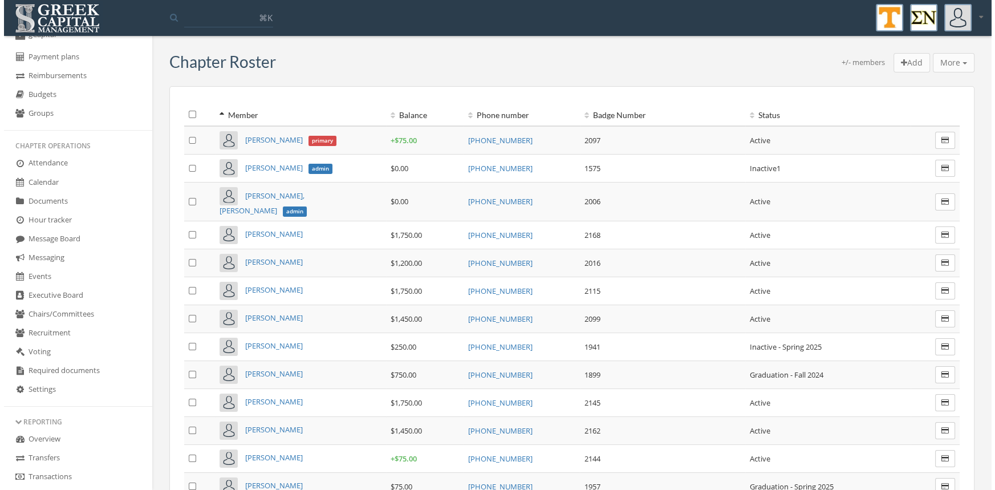
scroll to position [246, 0]
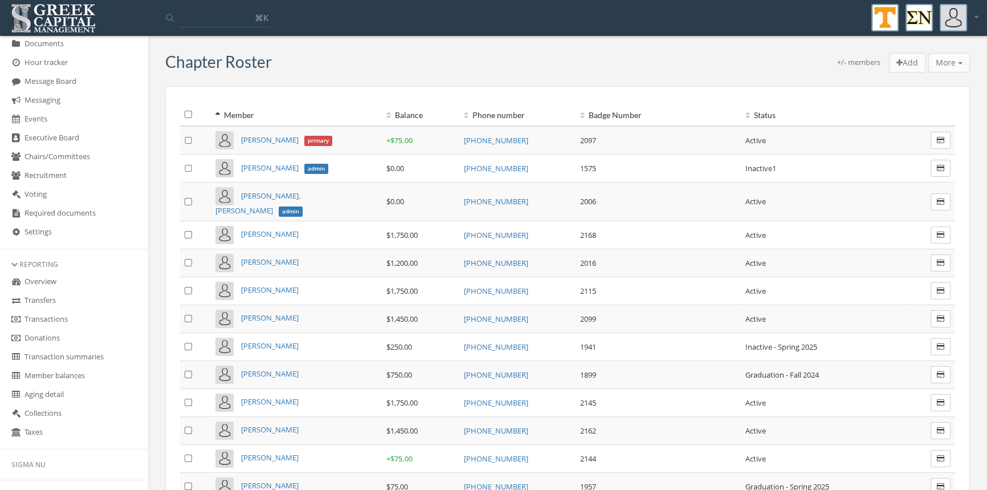
click at [56, 319] on link "Transactions" at bounding box center [74, 319] width 148 height 19
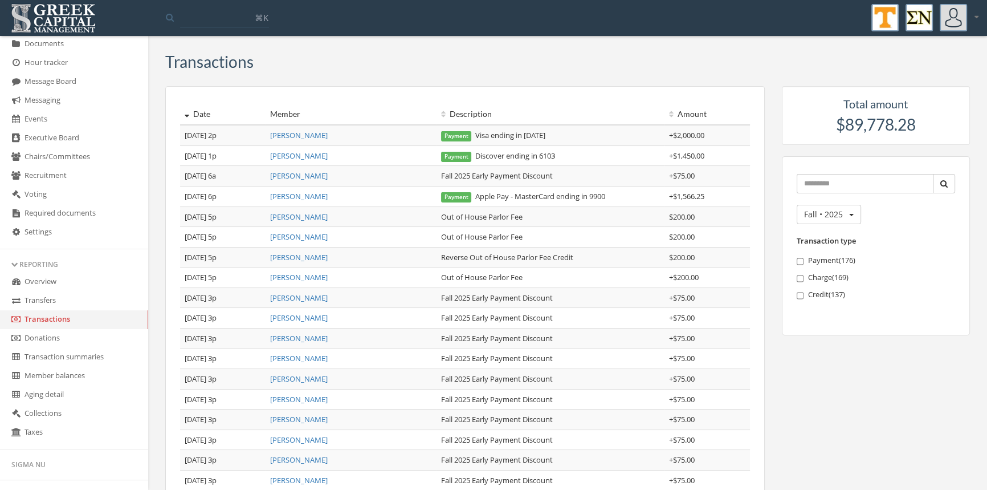
click at [317, 134] on link "[PERSON_NAME]" at bounding box center [299, 135] width 58 height 10
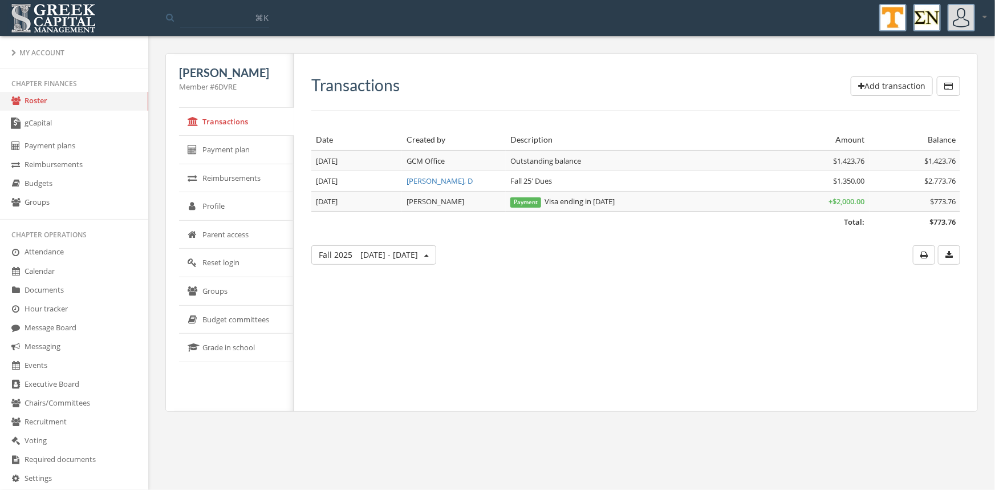
click at [38, 100] on link "Roster" at bounding box center [74, 101] width 148 height 19
